Goal: Information Seeking & Learning: Find specific fact

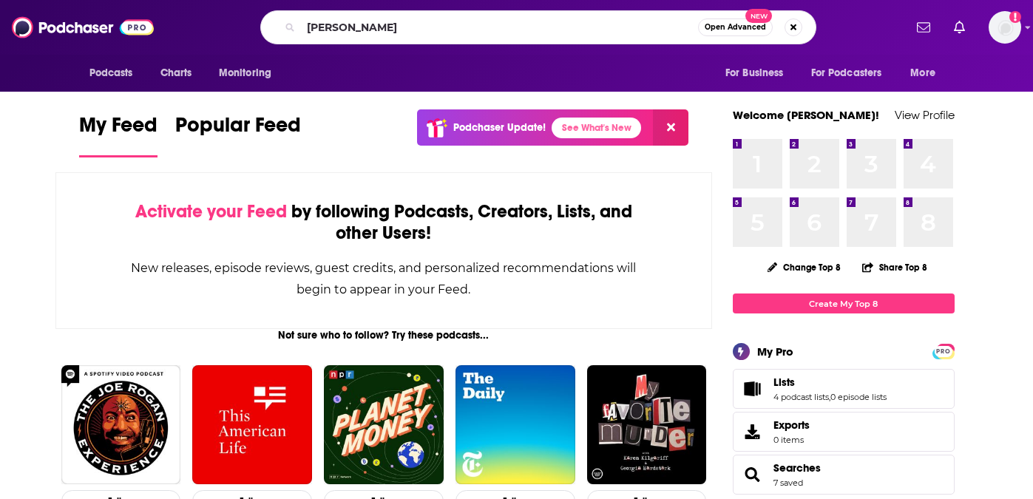
type input "[PERSON_NAME]"
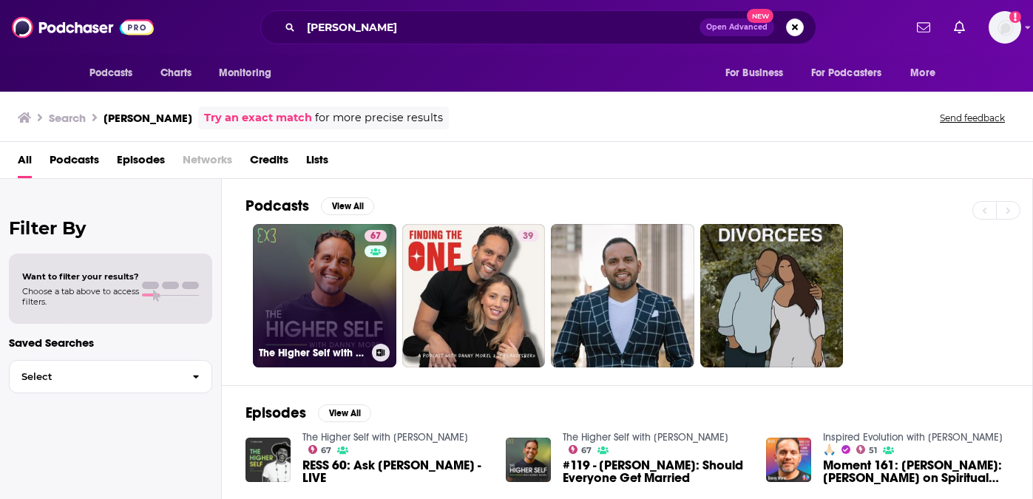
click at [304, 282] on link "67 The Higher Self with [PERSON_NAME]" at bounding box center [324, 295] width 143 height 143
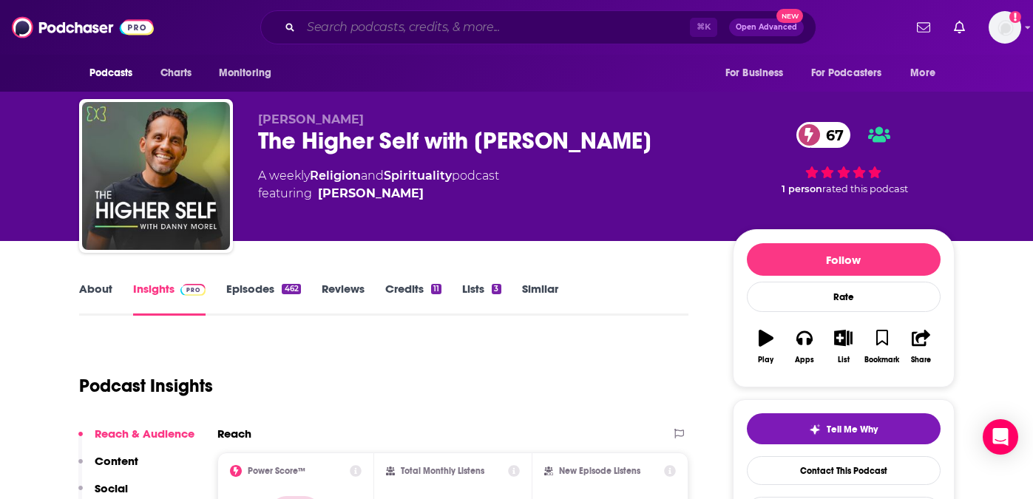
click at [373, 33] on input "Search podcasts, credits, & more..." at bounding box center [495, 28] width 389 height 24
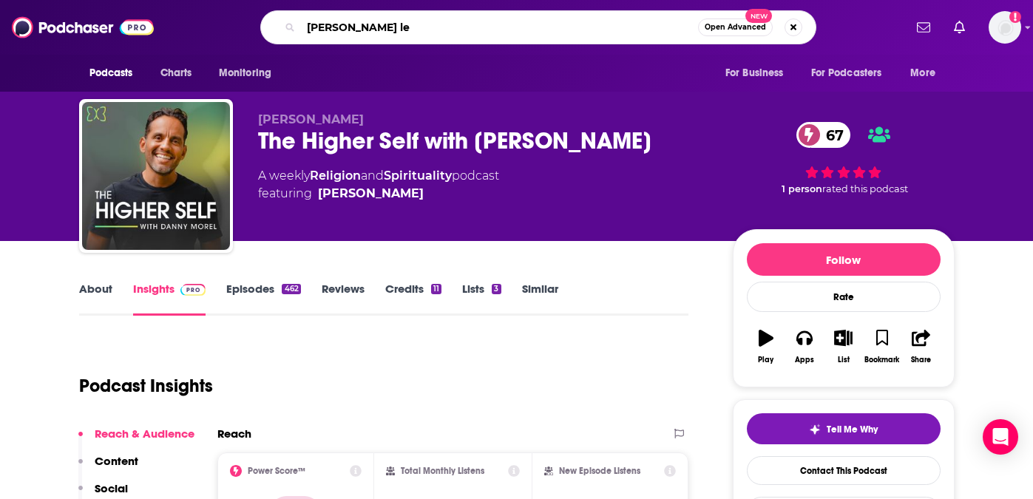
type input "[PERSON_NAME]"
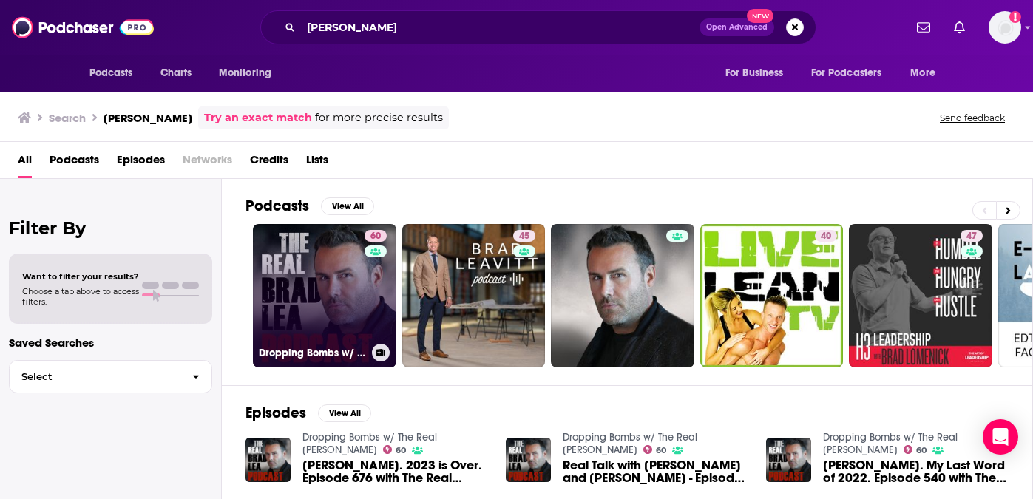
click at [310, 295] on link "60 Dropping Bombs w/ The Real [PERSON_NAME]" at bounding box center [324, 295] width 143 height 143
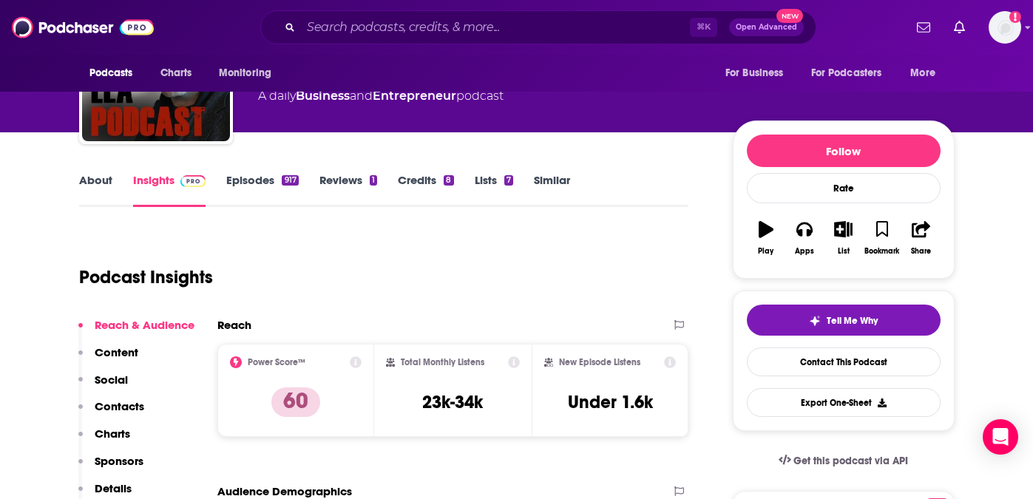
scroll to position [31, 0]
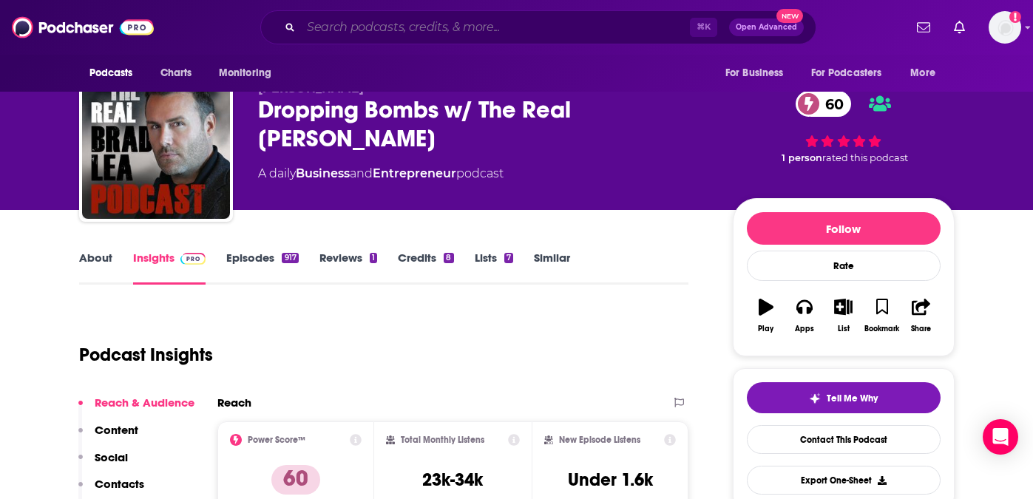
click at [333, 24] on input "Search podcasts, credits, & more..." at bounding box center [495, 28] width 389 height 24
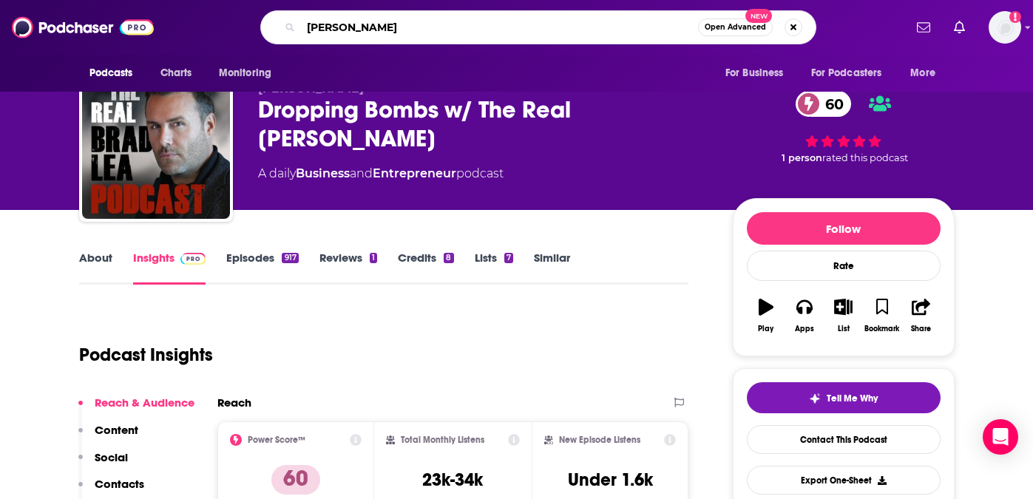
type input "[PERSON_NAME]"
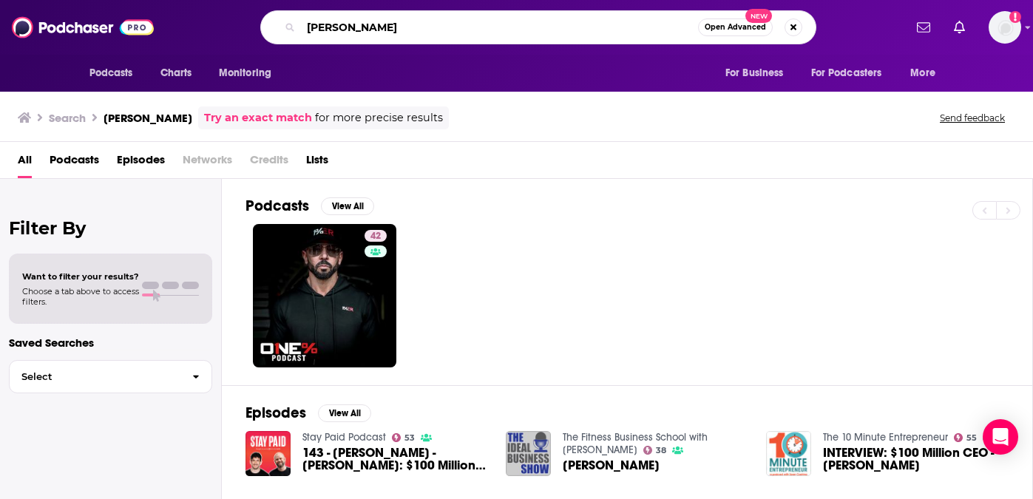
click at [378, 18] on input "[PERSON_NAME]" at bounding box center [499, 28] width 397 height 24
type input "[PERSON_NAME]"
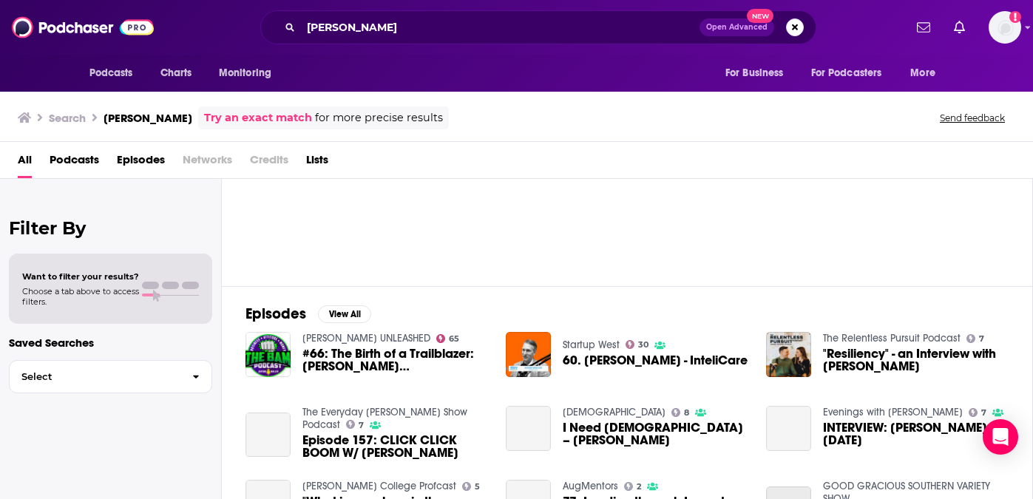
scroll to position [121, 0]
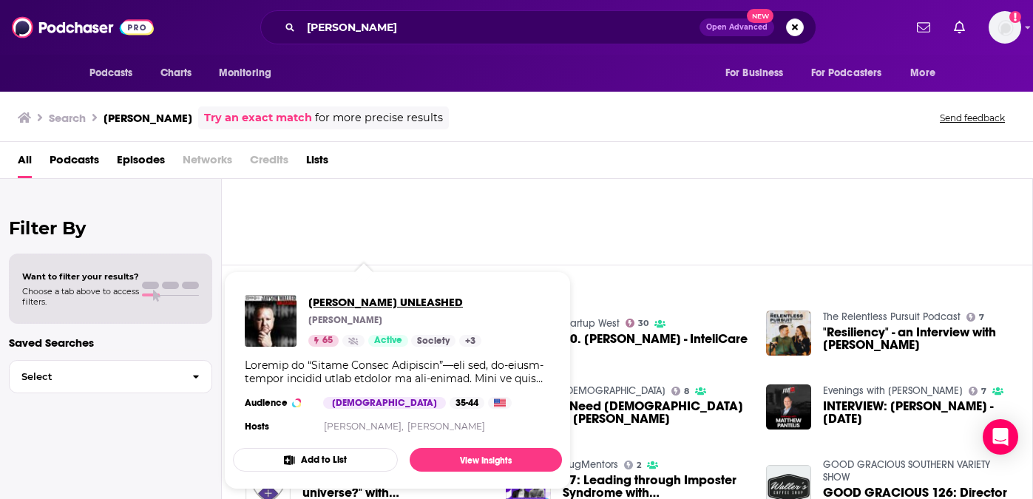
click at [352, 302] on span "[PERSON_NAME] UNLEASHED" at bounding box center [394, 302] width 173 height 14
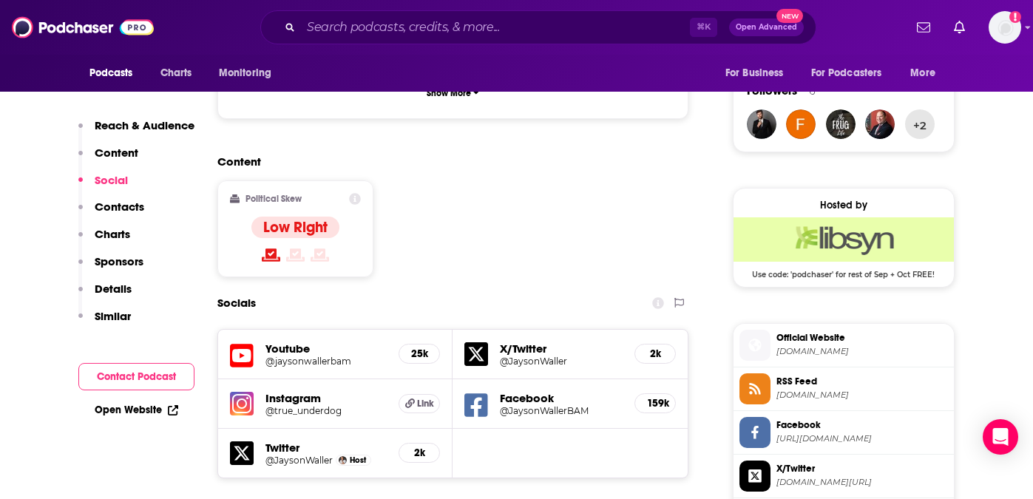
scroll to position [1069, 0]
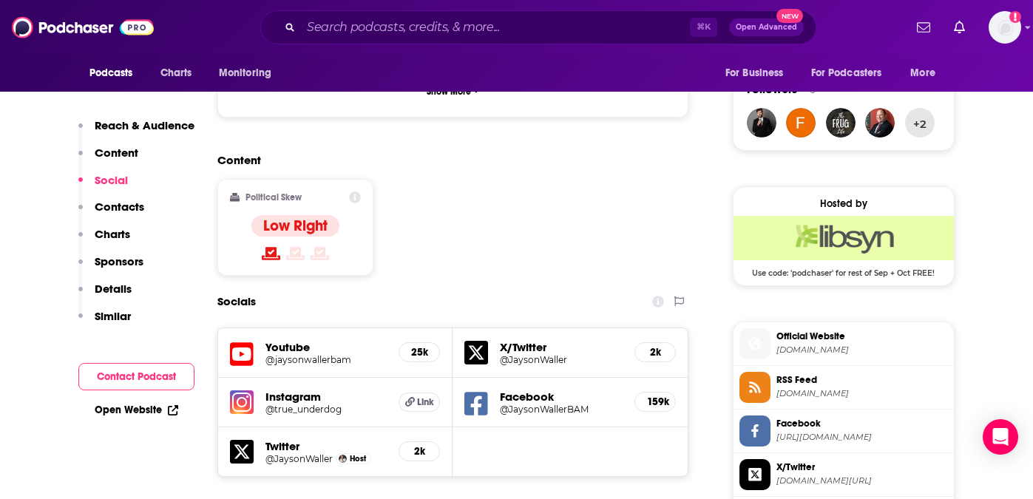
click at [287, 354] on h5 "@jaysonwallerbam" at bounding box center [326, 359] width 122 height 11
click at [342, 27] on input "Search podcasts, credits, & more..." at bounding box center [495, 28] width 389 height 24
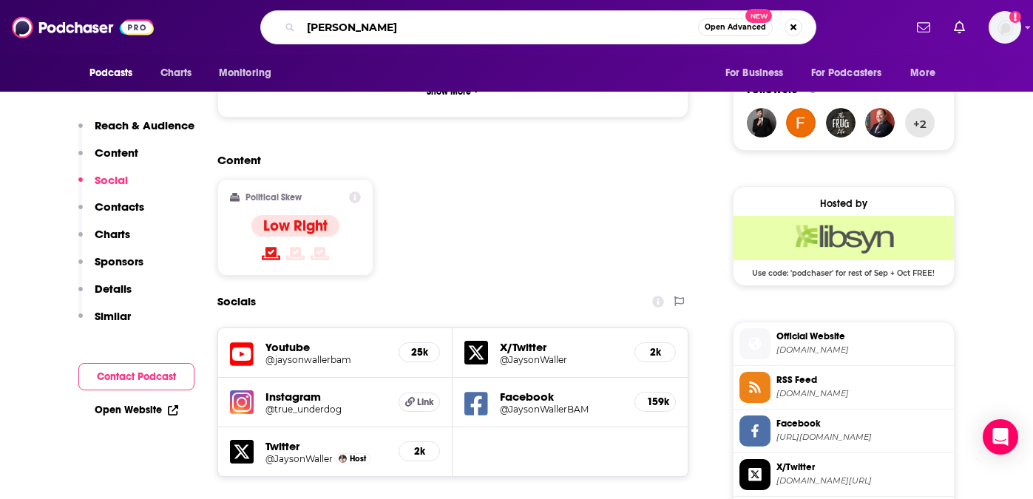
type input "[PERSON_NAME]"
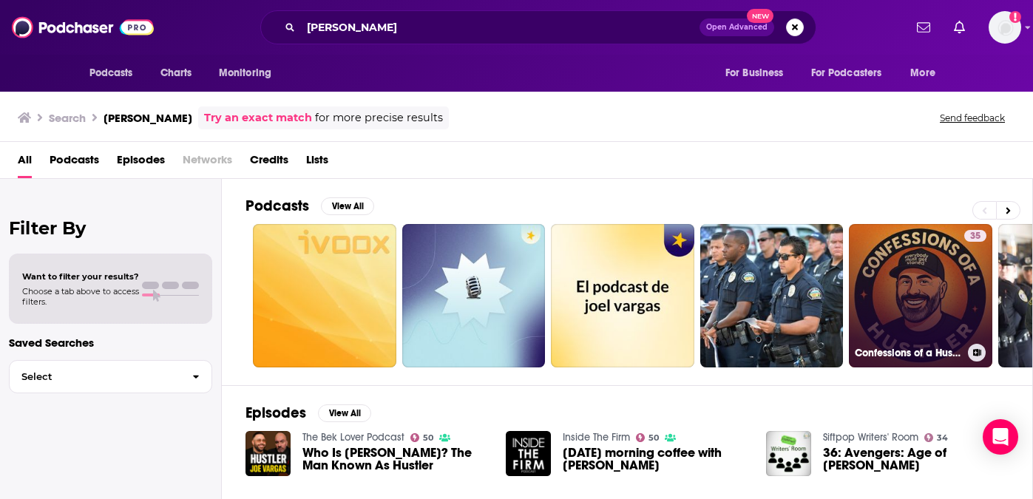
click at [885, 288] on link "35 Confessions of a Hustler" at bounding box center [920, 295] width 143 height 143
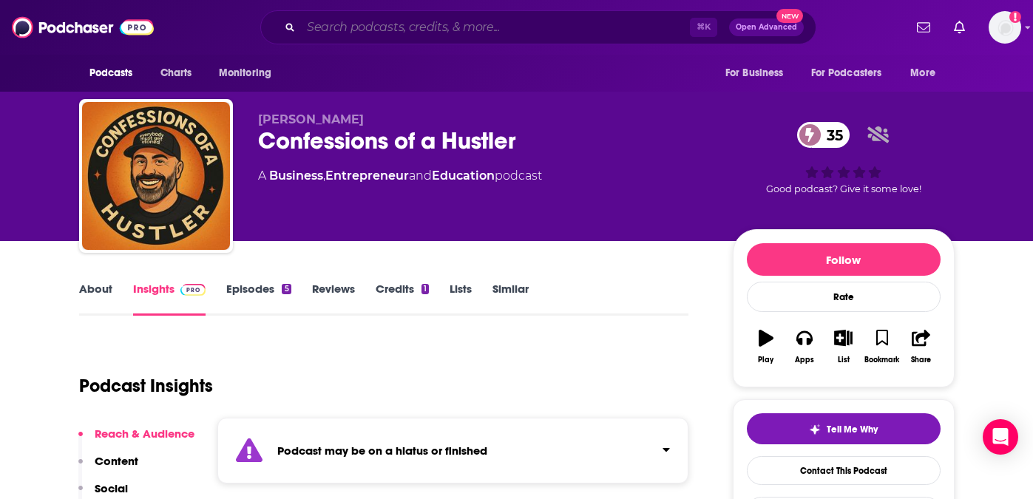
click at [394, 27] on input "Search podcasts, credits, & more..." at bounding box center [495, 28] width 389 height 24
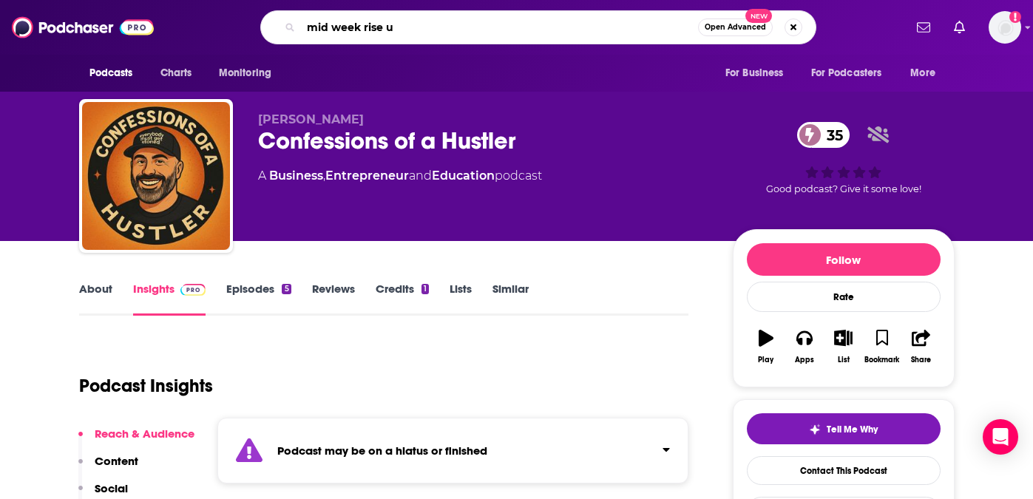
type input "mid week rise up"
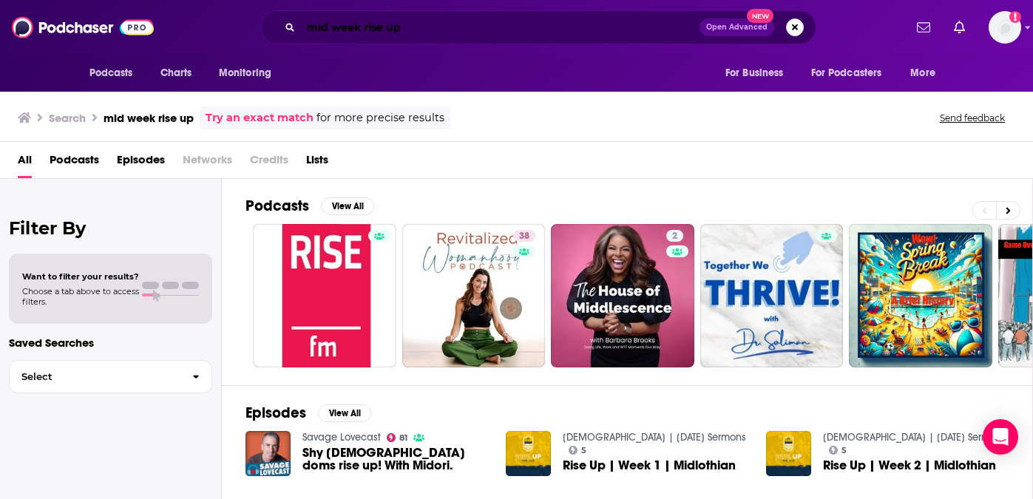
click at [364, 27] on input "mid week rise up" at bounding box center [500, 28] width 399 height 24
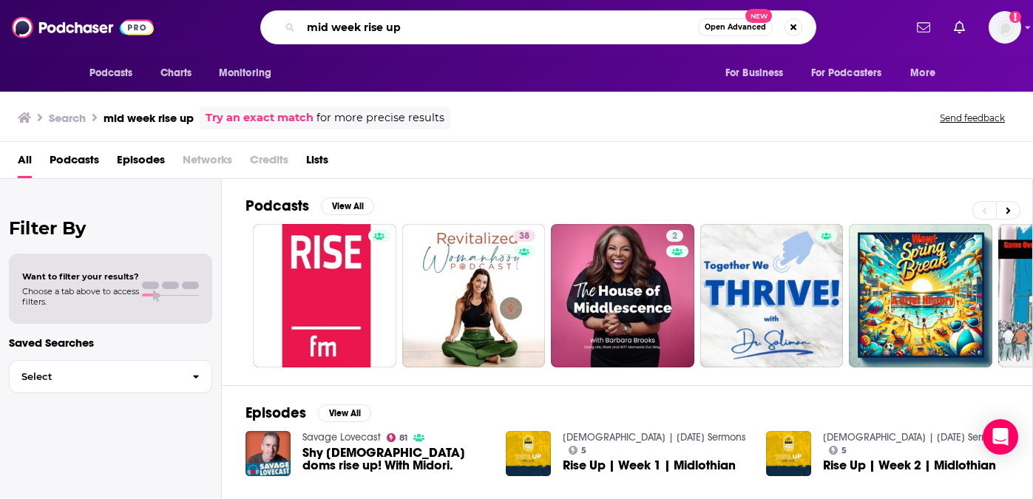
click at [364, 27] on input "mid week rise up" at bounding box center [499, 28] width 397 height 24
type input "[PERSON_NAME]"
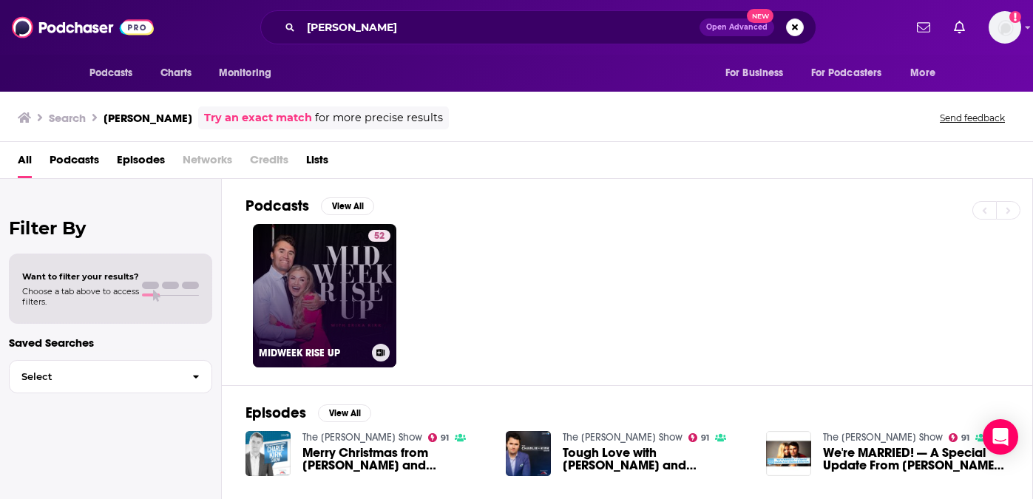
click at [316, 294] on link "52 MIDWEEK RISE UP" at bounding box center [324, 295] width 143 height 143
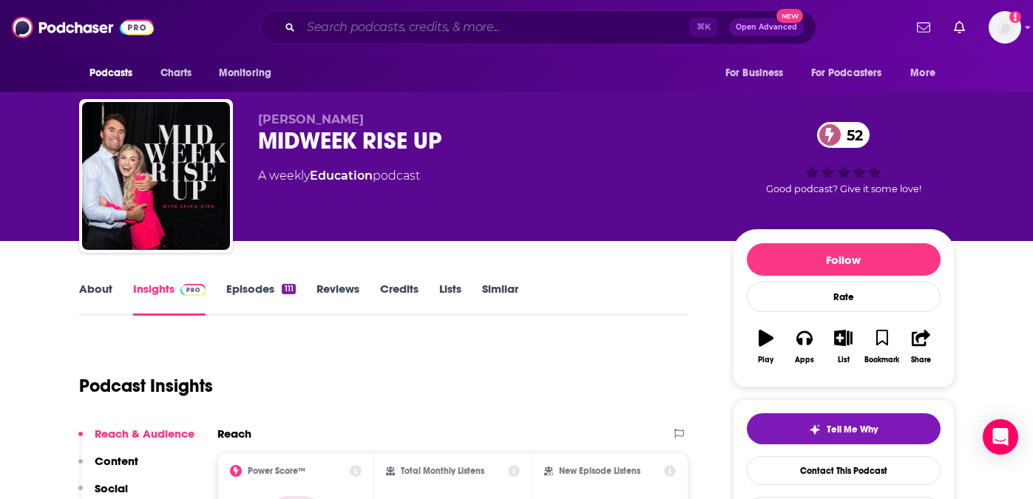
click at [445, 25] on input "Search podcasts, credits, & more..." at bounding box center [495, 28] width 389 height 24
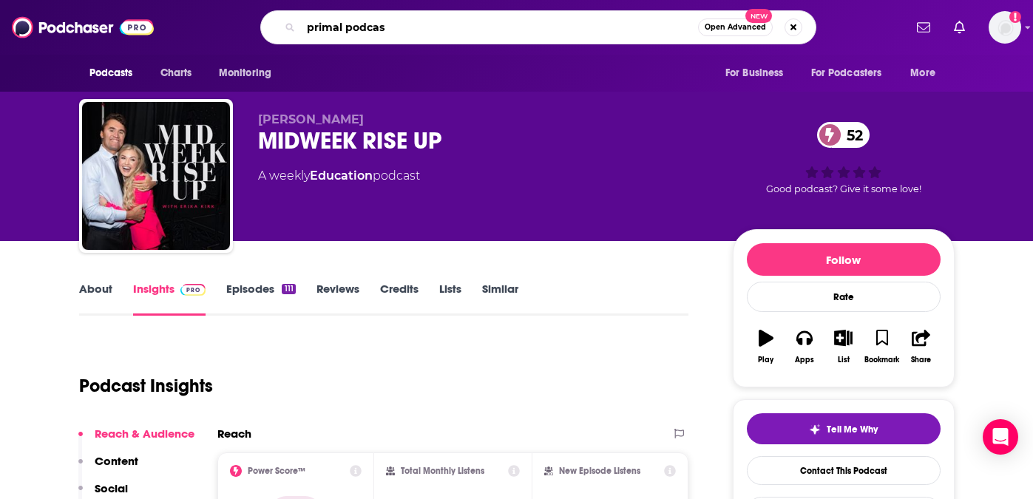
type input "primal podcast"
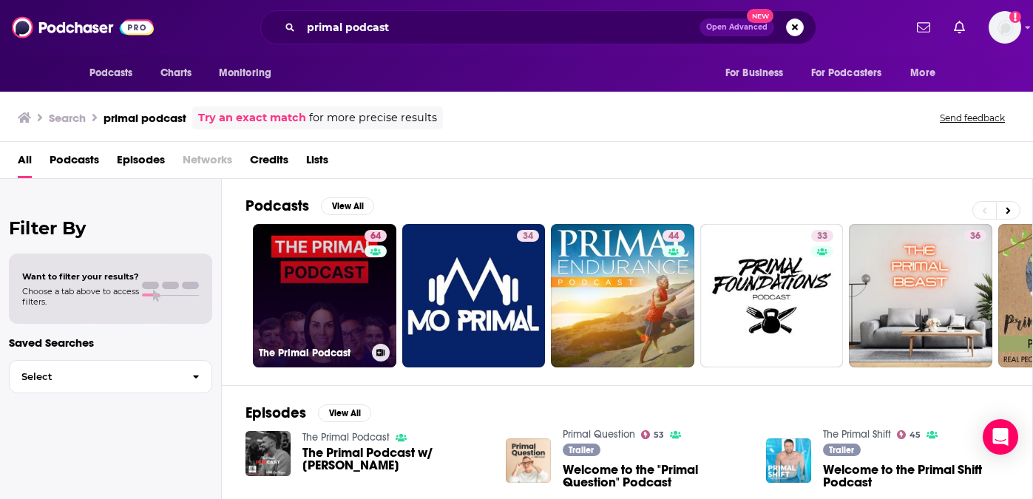
click at [334, 282] on link "64 The Primal Podcast" at bounding box center [324, 295] width 143 height 143
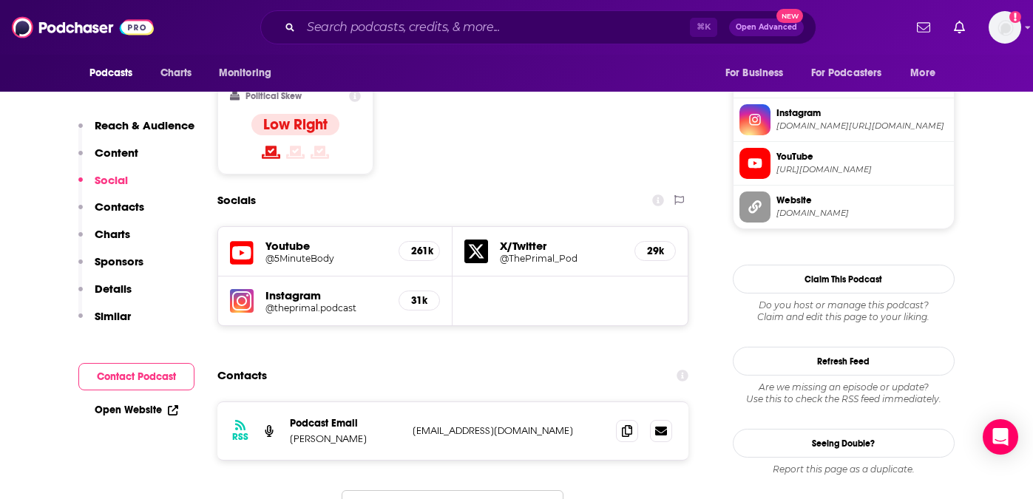
scroll to position [1185, 0]
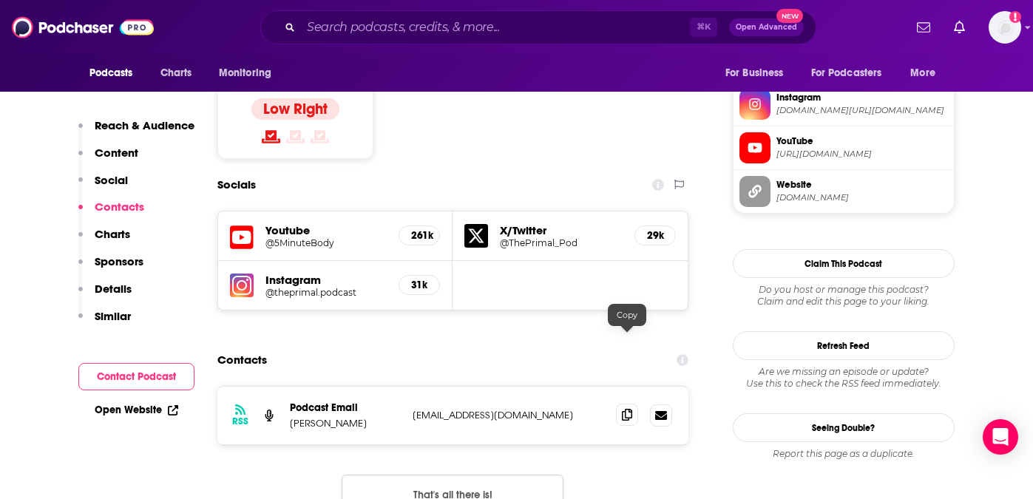
click at [627, 409] on icon at bounding box center [627, 415] width 10 height 12
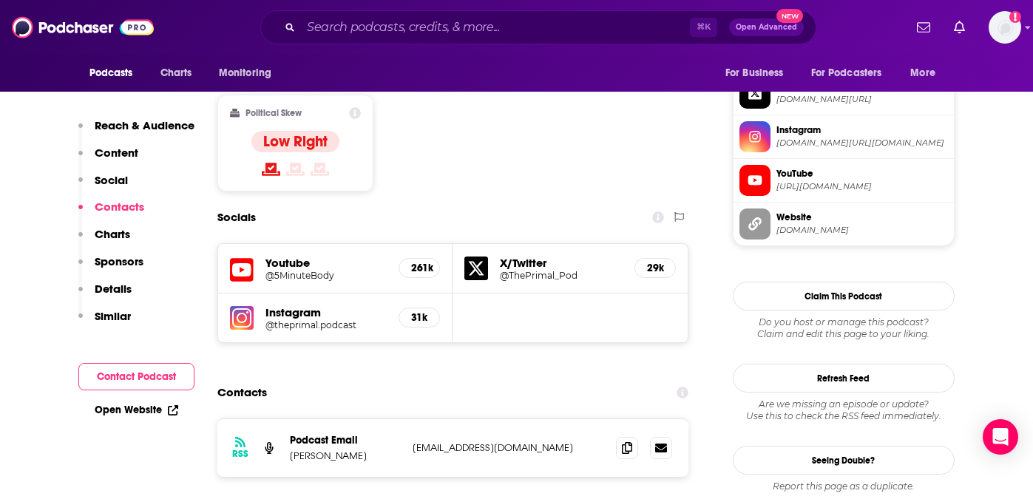
scroll to position [1099, 0]
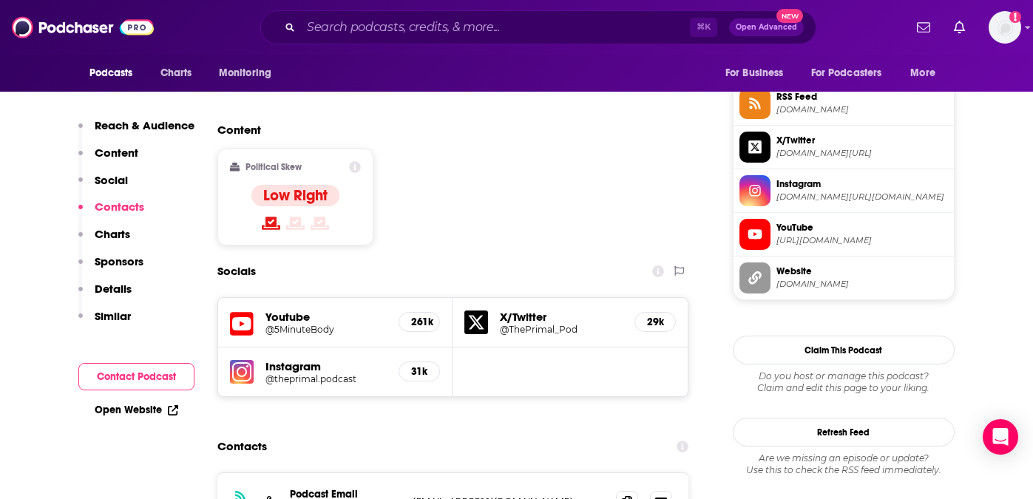
click at [300, 324] on h5 "@5MinuteBody" at bounding box center [326, 329] width 122 height 11
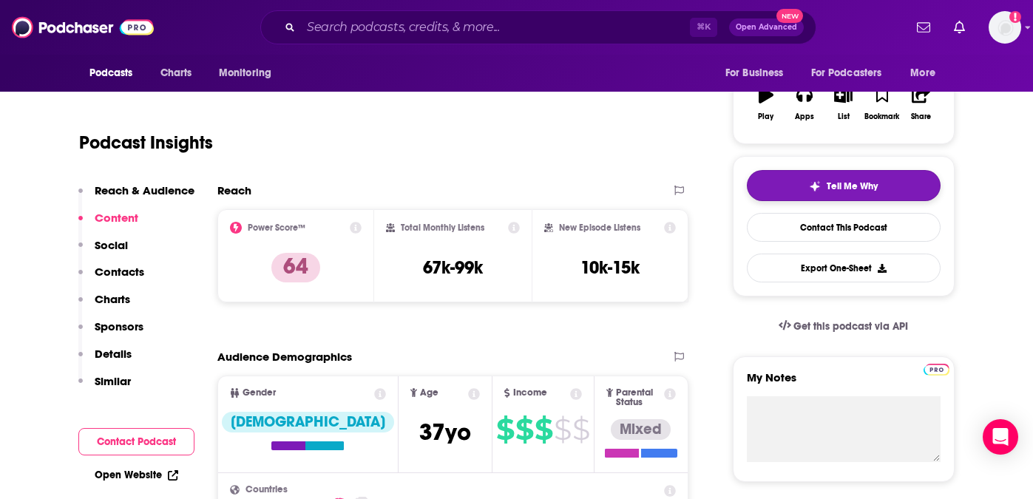
scroll to position [242, 0]
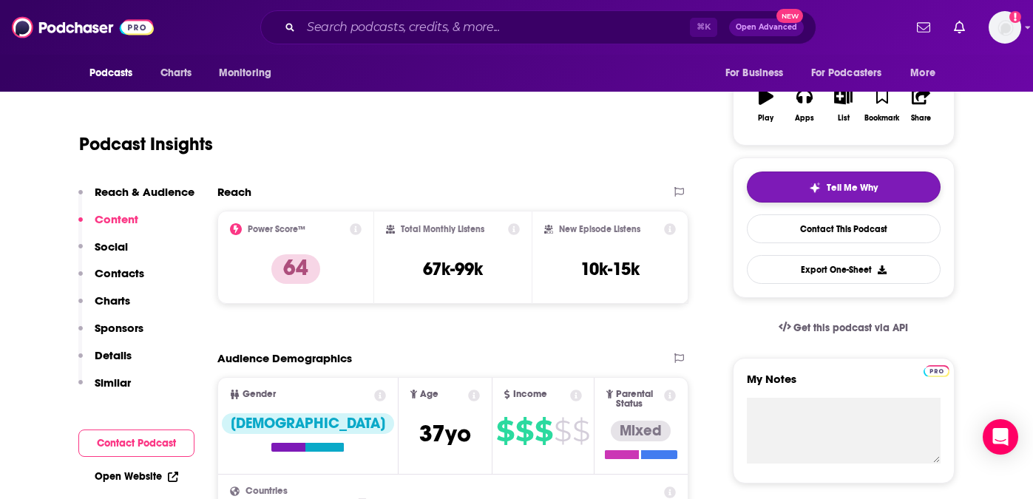
click at [884, 180] on button "Tell Me Why" at bounding box center [844, 187] width 194 height 31
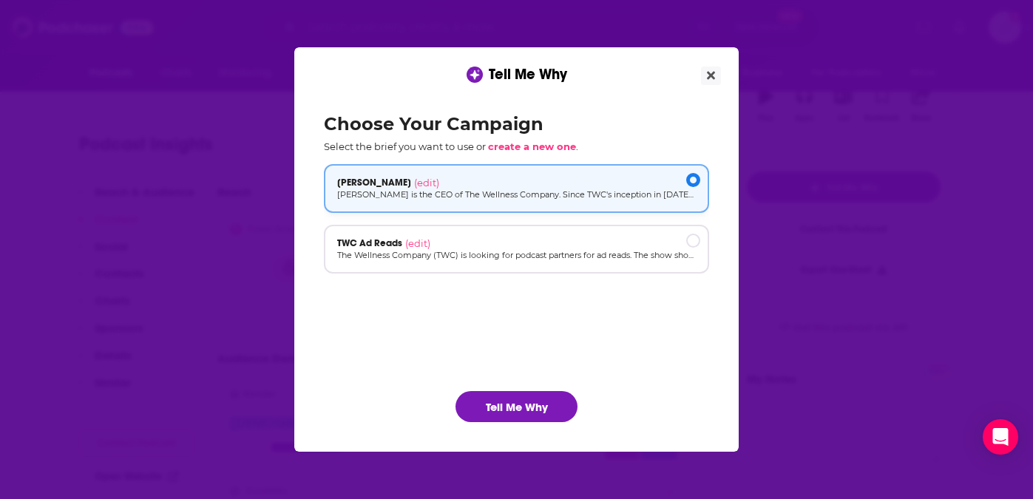
click at [632, 186] on div "[PERSON_NAME] (edit)" at bounding box center [516, 183] width 359 height 12
click at [611, 244] on div "TWC Ad Reads (edit)" at bounding box center [516, 243] width 359 height 12
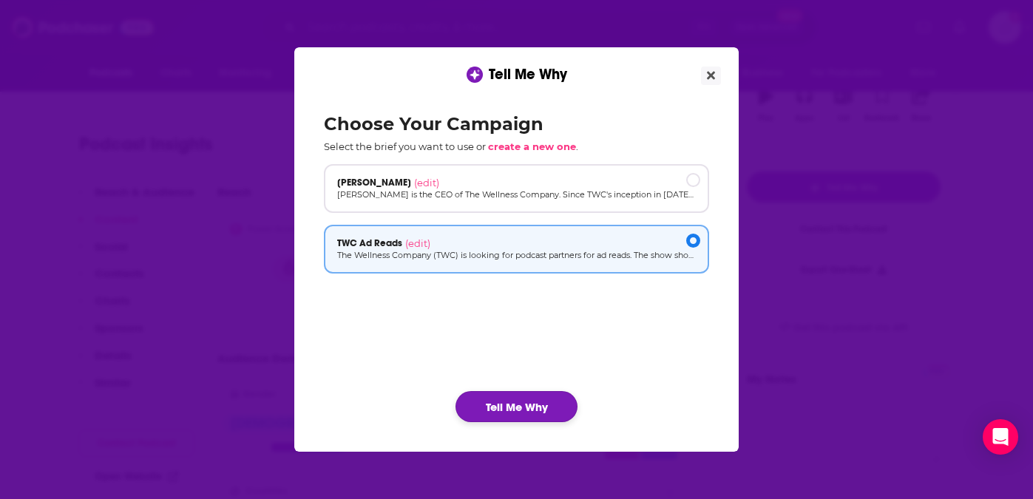
click at [520, 409] on button "Tell Me Why" at bounding box center [517, 406] width 122 height 31
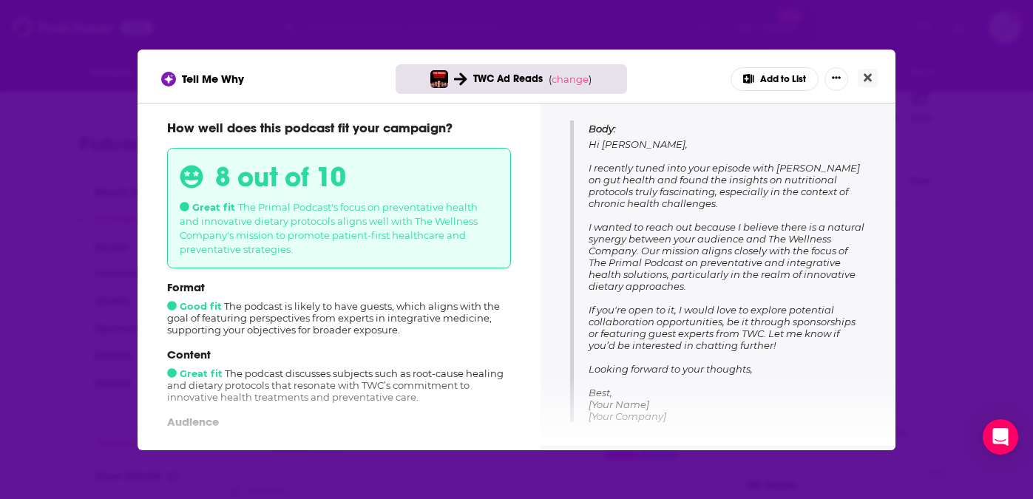
scroll to position [203, 0]
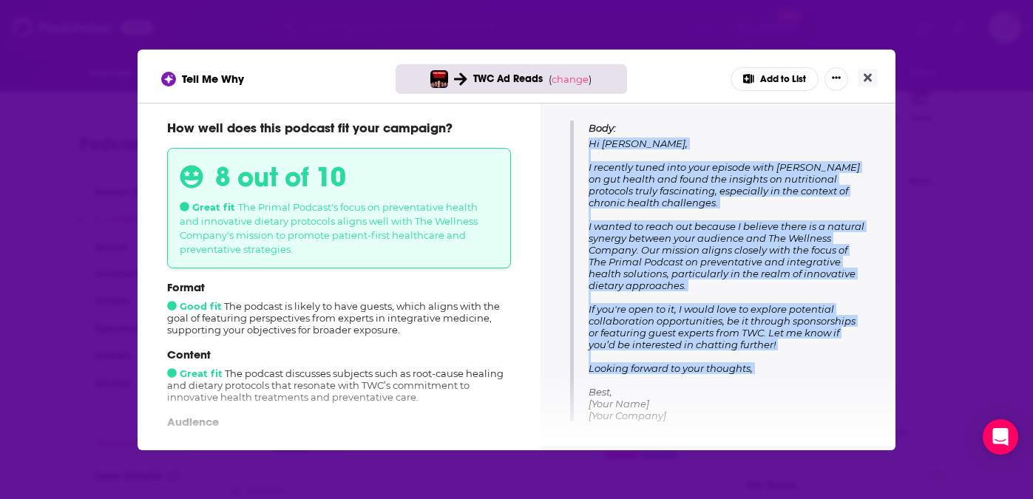
drag, startPoint x: 771, startPoint y: 373, endPoint x: 589, endPoint y: 143, distance: 293.7
click at [589, 143] on p "Body: Hi [PERSON_NAME], I recently tuned into your episode with [PERSON_NAME] o…" at bounding box center [727, 272] width 277 height 300
copy span "Hi [PERSON_NAME], I recently tuned into your episode with [PERSON_NAME] on gut …"
click at [866, 74] on icon "Close" at bounding box center [868, 78] width 8 height 12
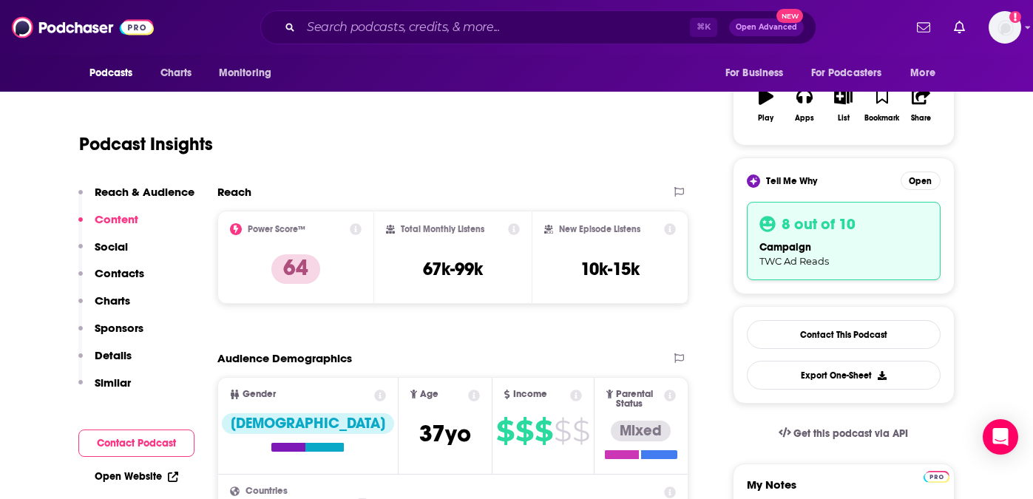
scroll to position [242, 0]
click at [430, 21] on input "Search podcasts, credits, & more..." at bounding box center [495, 28] width 389 height 24
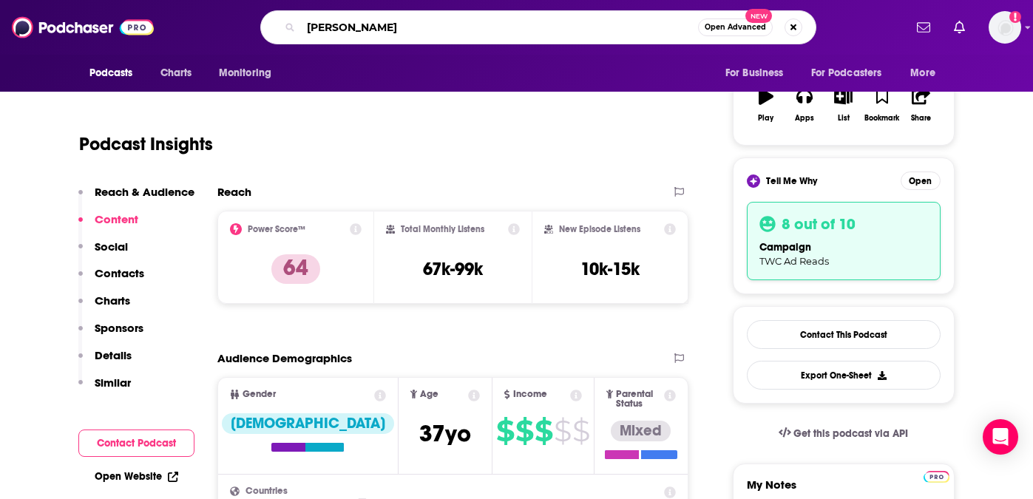
type input "[PERSON_NAME]"
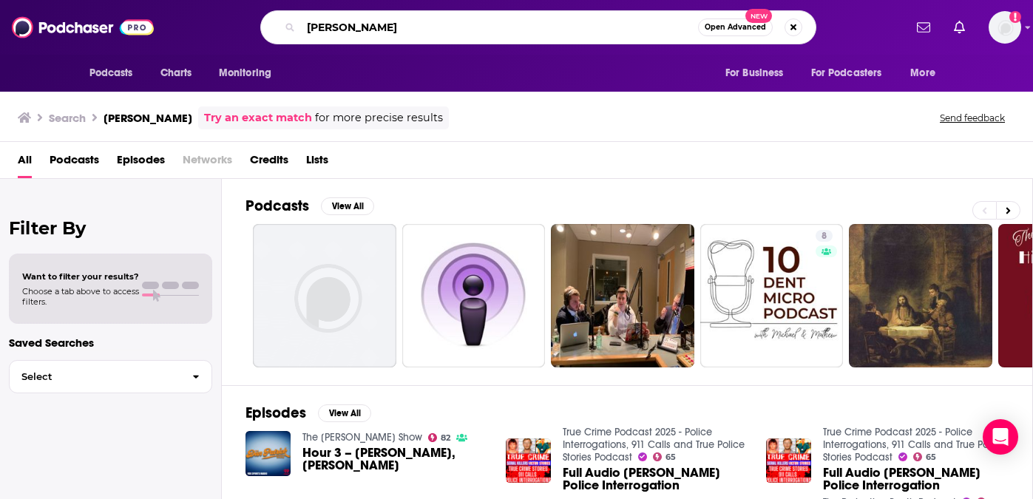
click at [396, 27] on input "[PERSON_NAME]" at bounding box center [499, 28] width 397 height 24
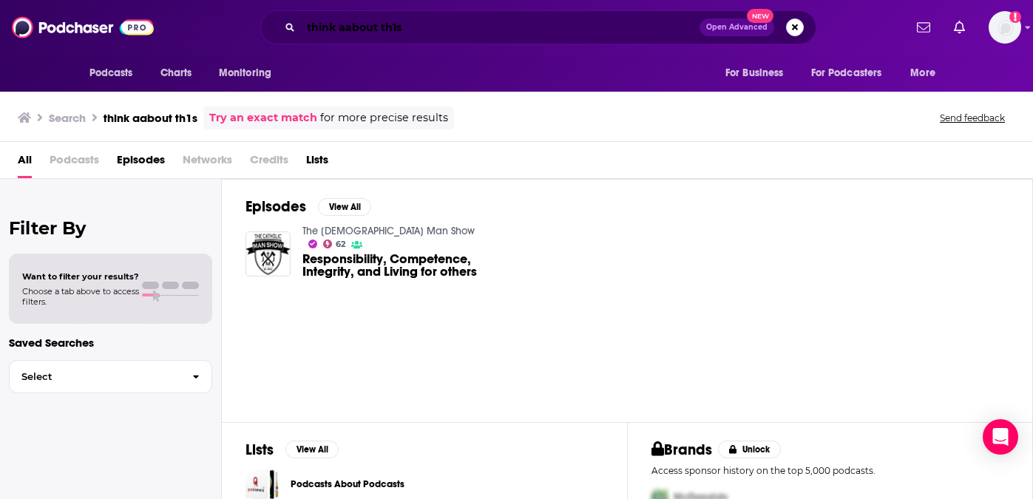
click at [314, 28] on input "think aabout th1s" at bounding box center [500, 28] width 399 height 24
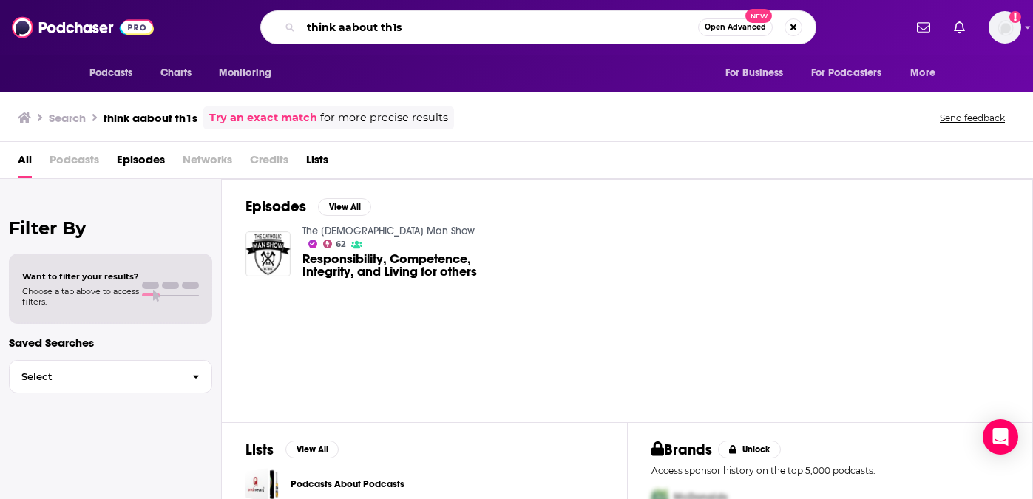
click at [314, 28] on input "think aabout th1s" at bounding box center [499, 28] width 397 height 24
type input "think about this"
